Goal: Check status

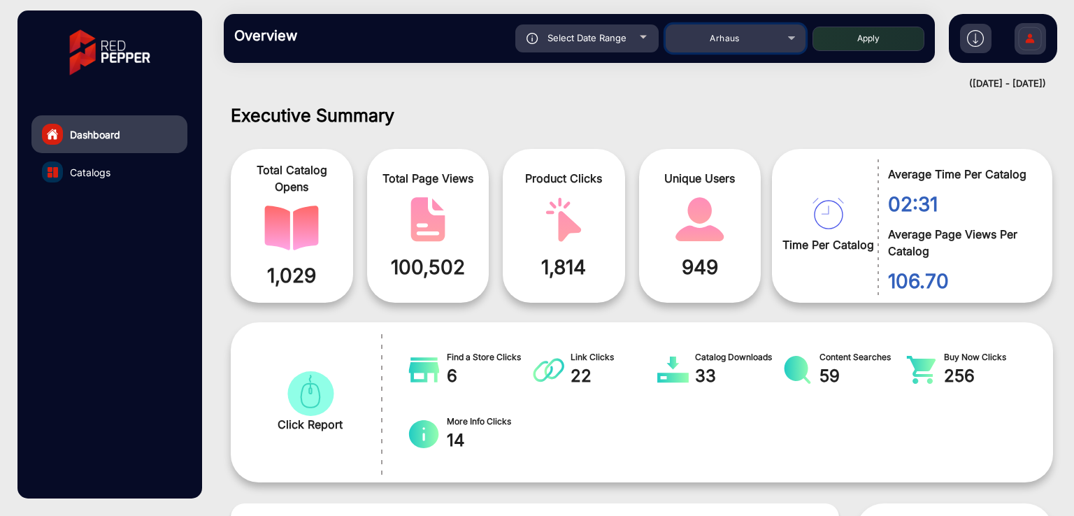
click at [728, 39] on span "Arhaus" at bounding box center [724, 38] width 29 height 10
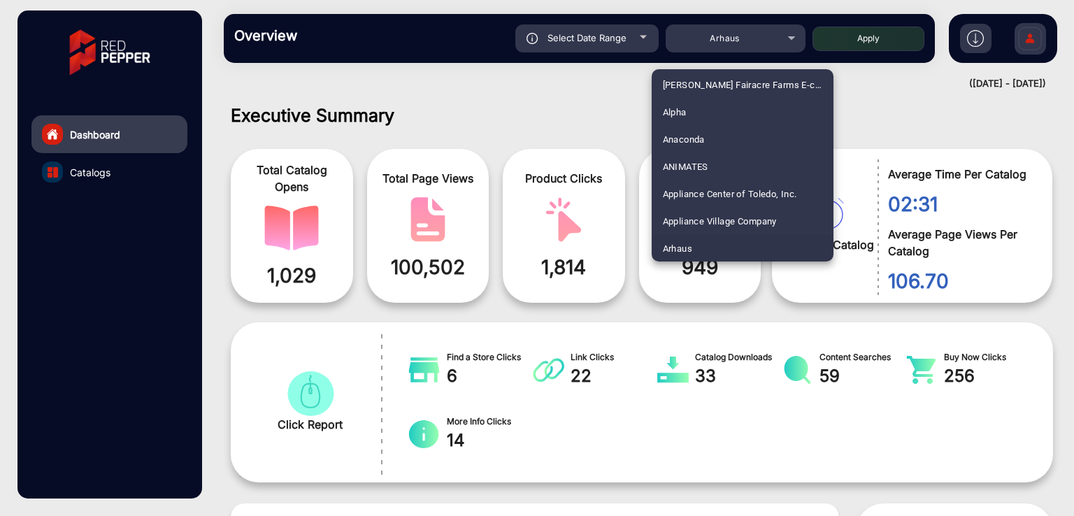
scroll to position [1504, 0]
click at [694, 165] on mat-option "Fluidra" at bounding box center [743, 165] width 182 height 27
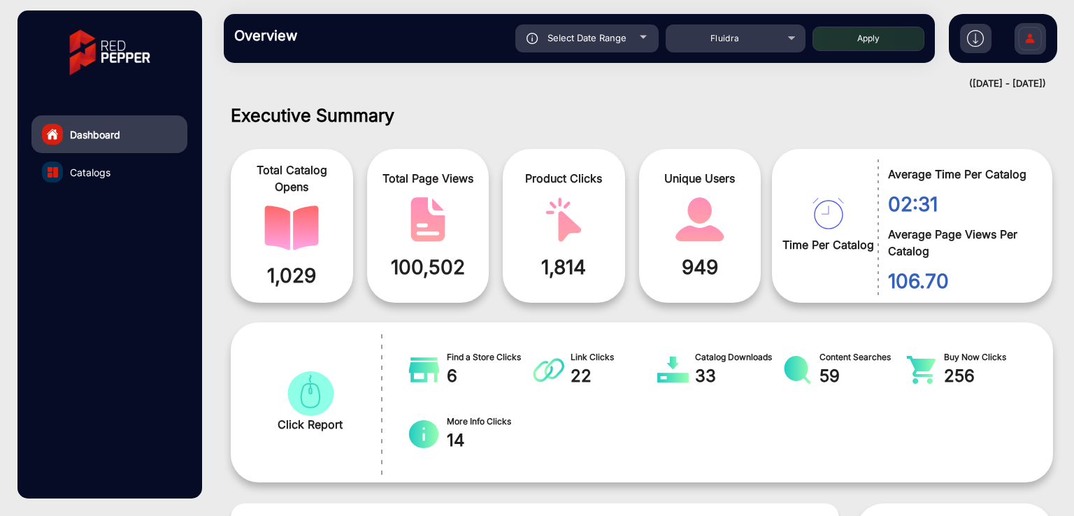
click at [884, 29] on button "Apply" at bounding box center [868, 39] width 112 height 24
type input "[DATE]"
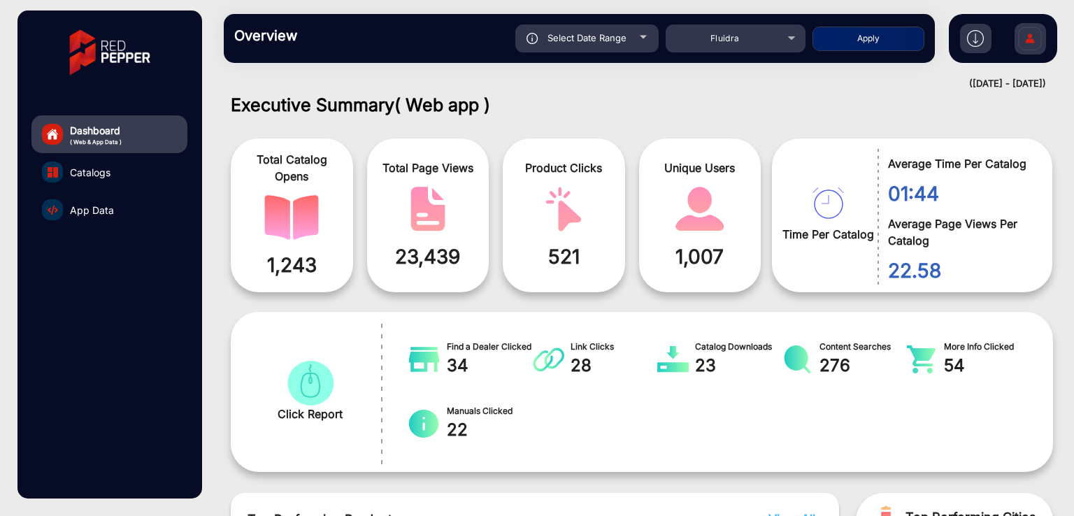
click at [85, 206] on span "App Data" at bounding box center [92, 210] width 44 height 15
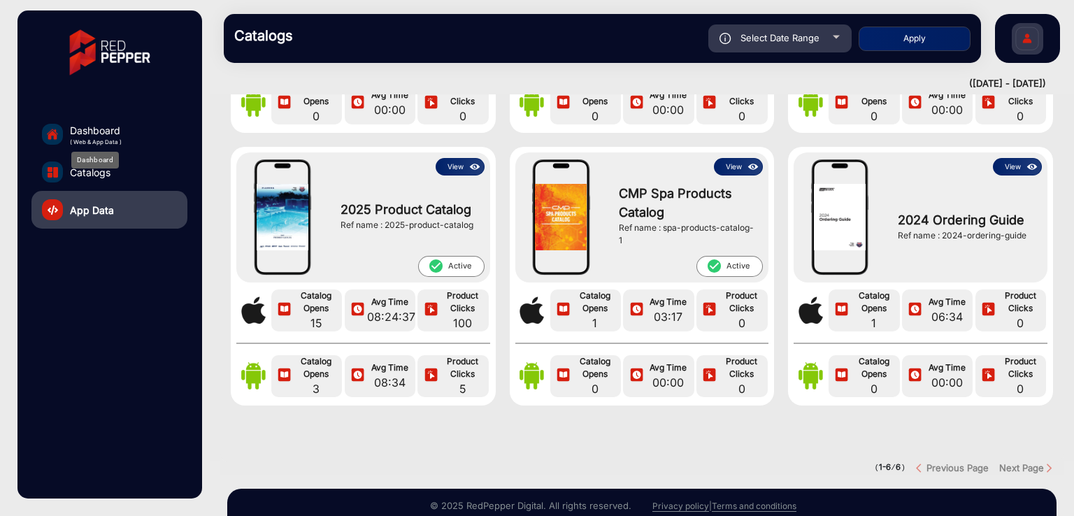
click at [81, 127] on span "Dashboard" at bounding box center [96, 130] width 52 height 15
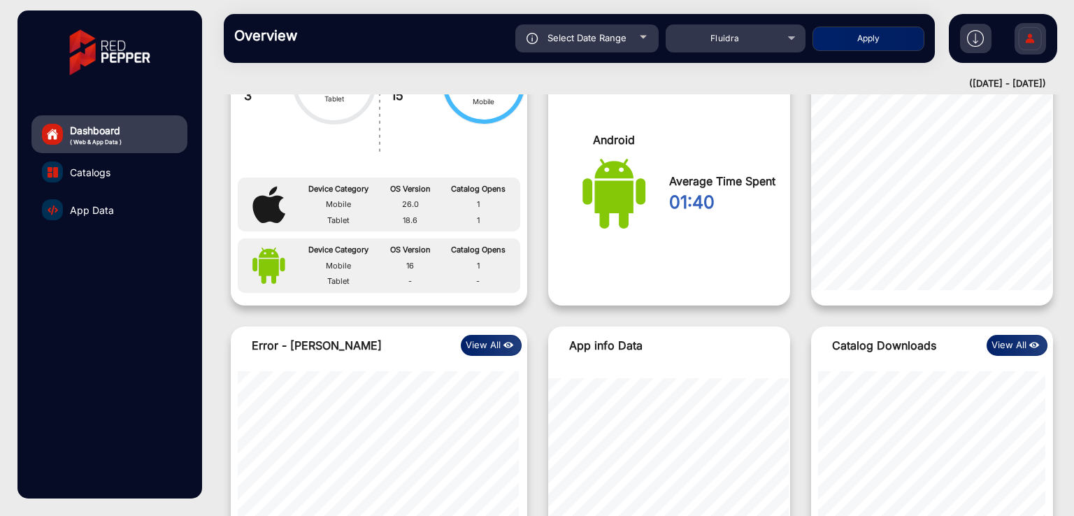
scroll to position [1409, 0]
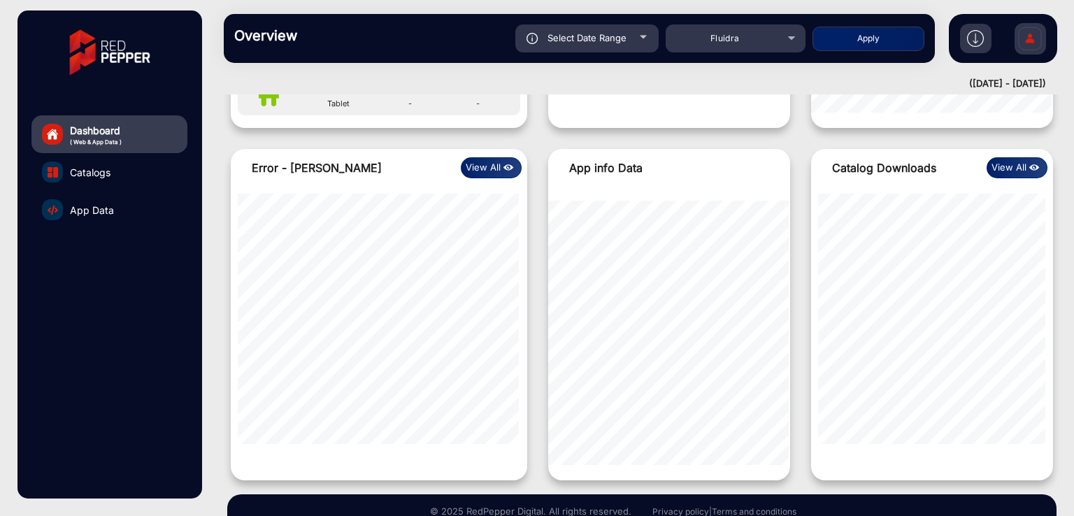
click at [496, 161] on button "View All" at bounding box center [491, 167] width 61 height 21
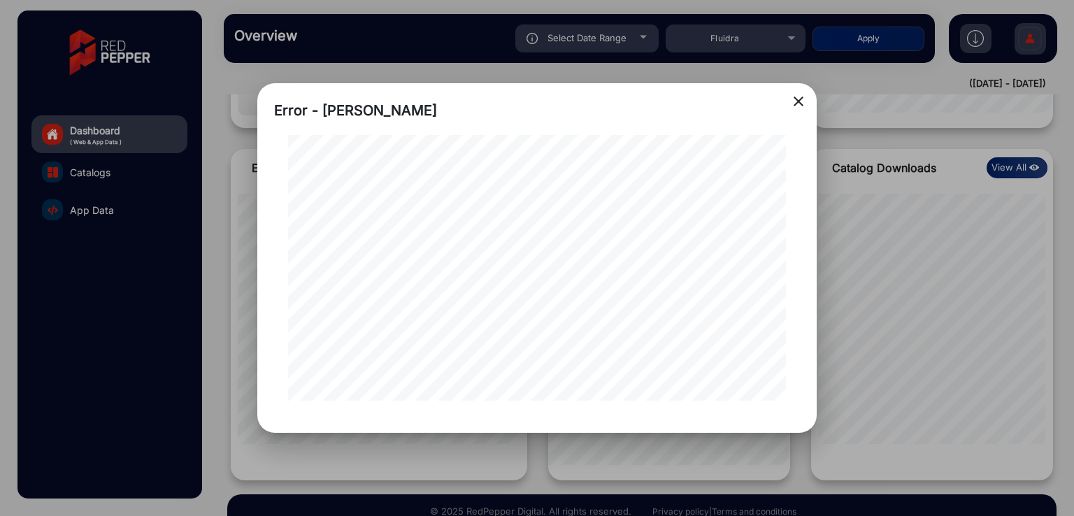
click at [889, 242] on div at bounding box center [537, 258] width 1074 height 516
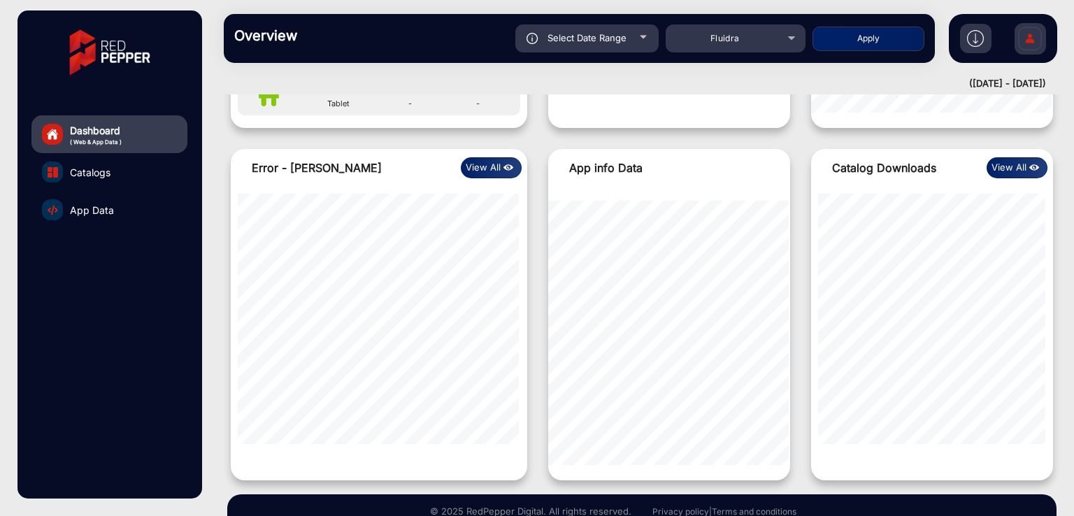
click at [1026, 161] on img at bounding box center [1034, 167] width 16 height 15
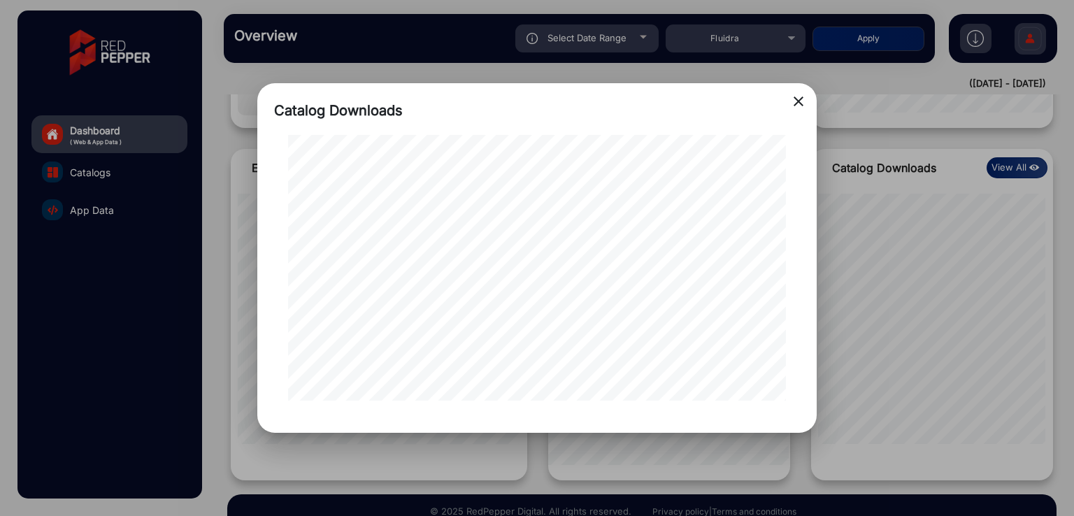
click at [800, 107] on mat-icon "close" at bounding box center [798, 101] width 17 height 17
